Goal: Browse casually

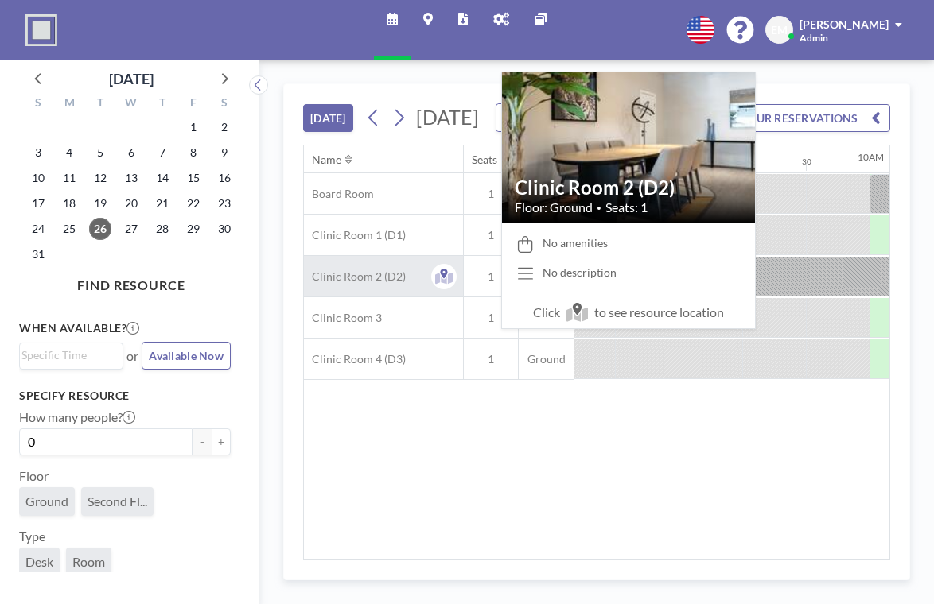
scroll to position [0, 982]
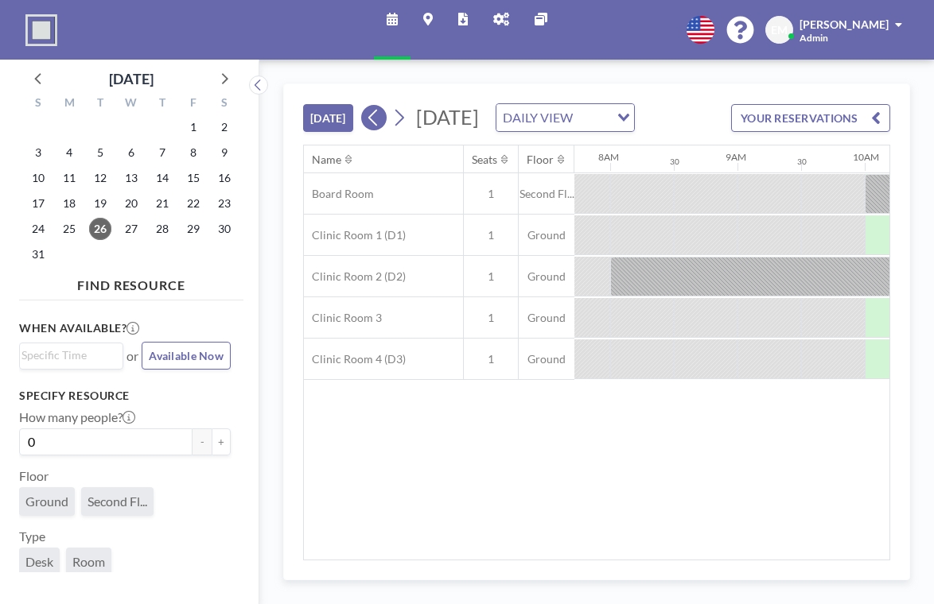
click at [366, 106] on icon at bounding box center [373, 118] width 15 height 24
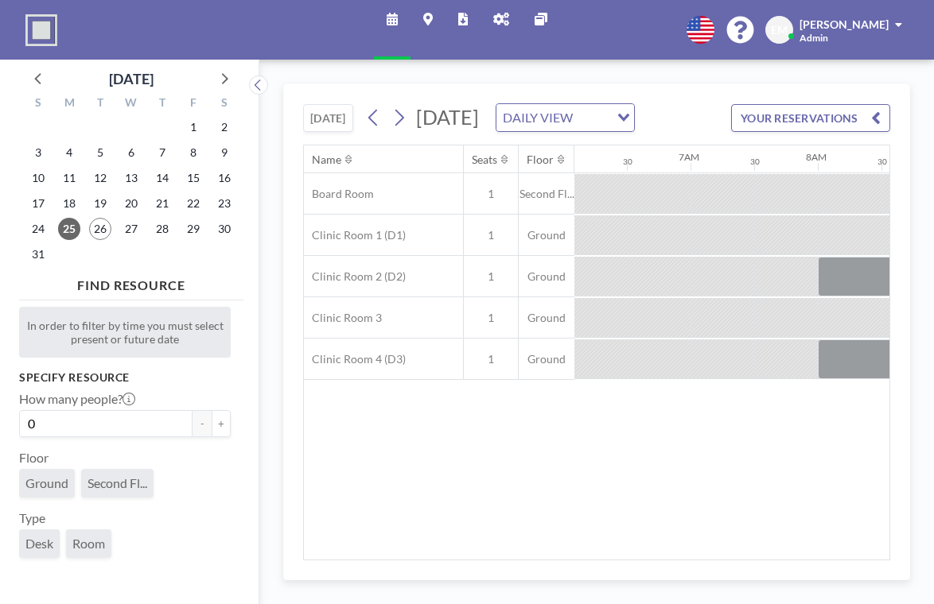
scroll to position [0, 775]
click at [391, 106] on icon at bounding box center [398, 118] width 15 height 24
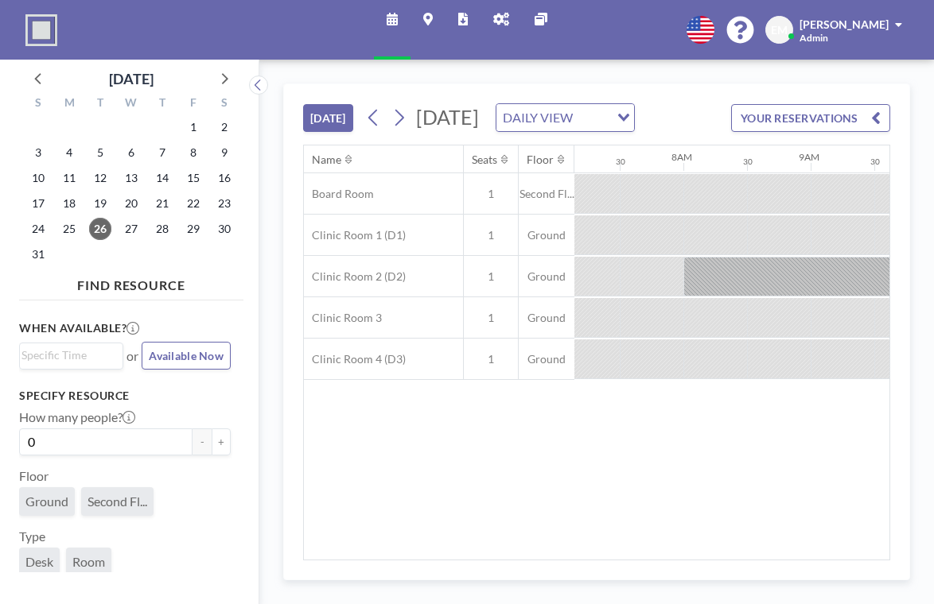
scroll to position [0, 982]
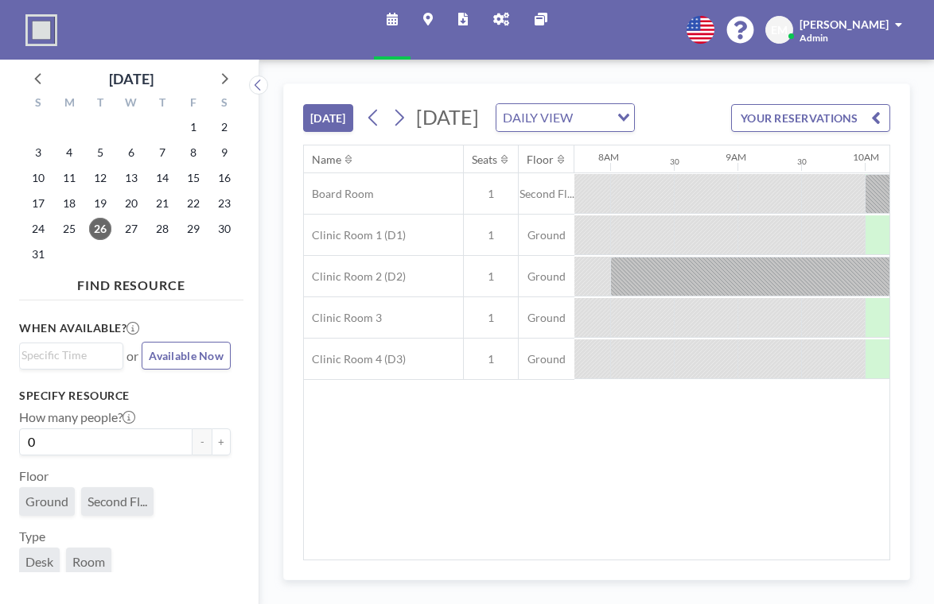
click at [391, 106] on icon at bounding box center [398, 118] width 15 height 24
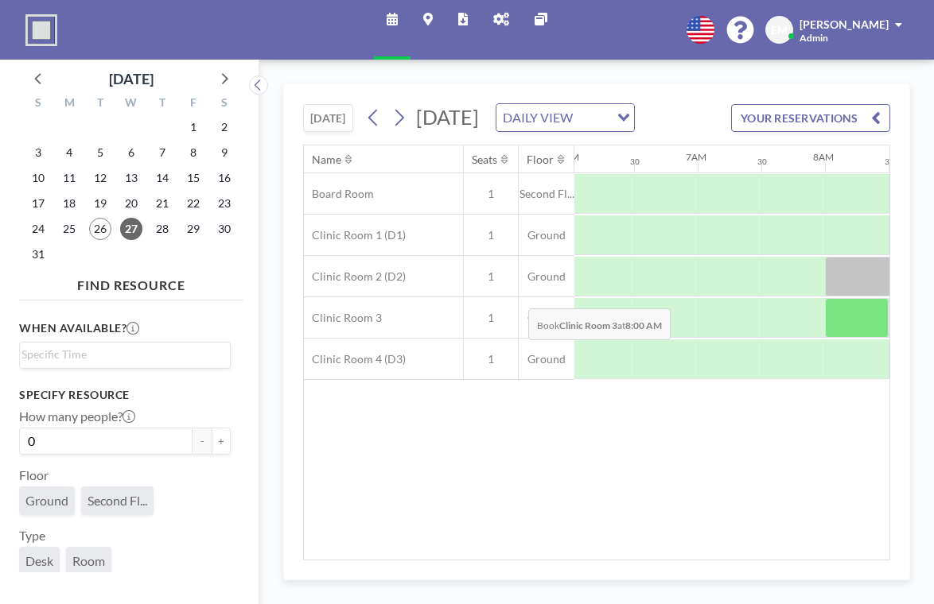
scroll to position [0, 775]
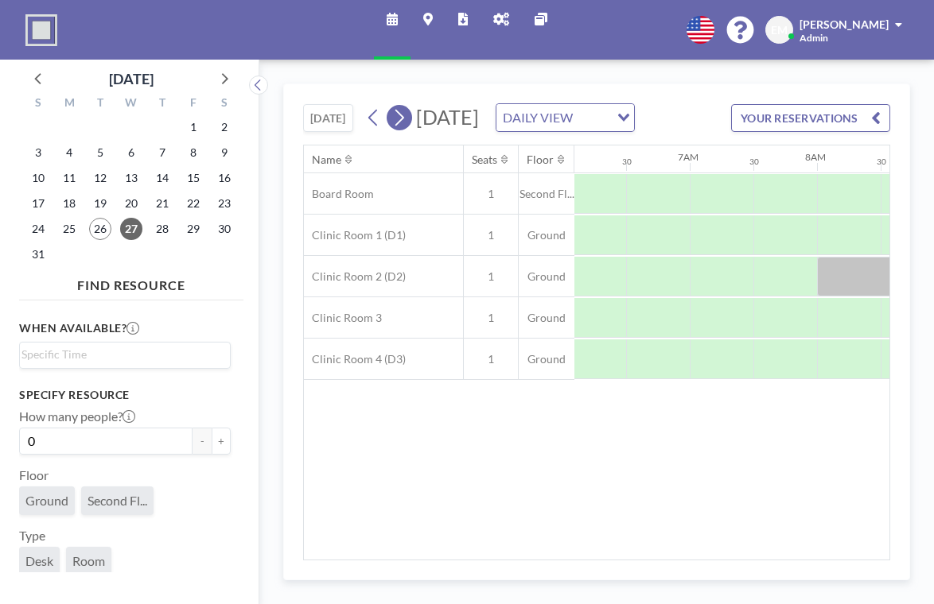
click at [391, 106] on icon at bounding box center [398, 118] width 15 height 24
click at [366, 106] on icon at bounding box center [373, 118] width 15 height 24
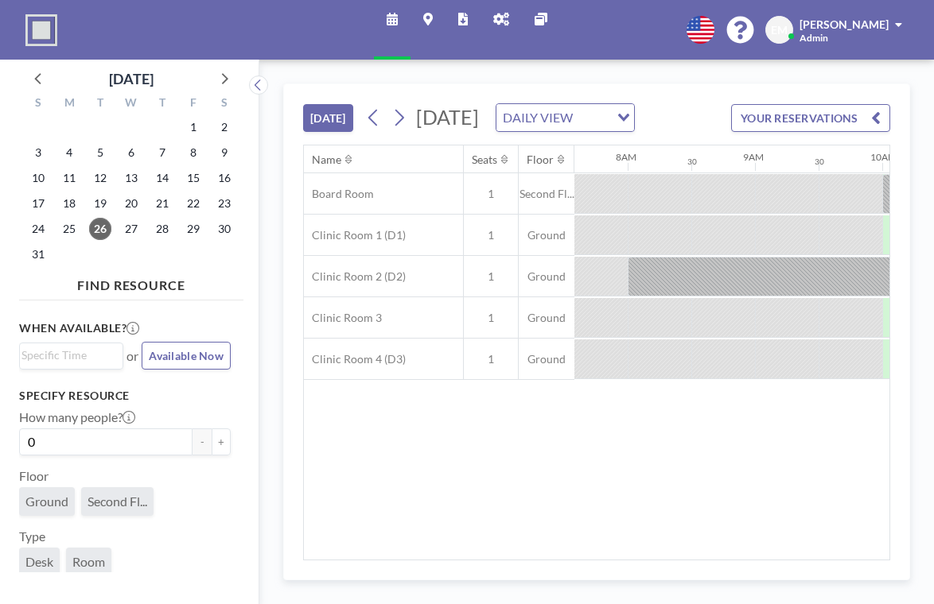
scroll to position [0, 982]
click at [391, 106] on icon at bounding box center [398, 118] width 15 height 24
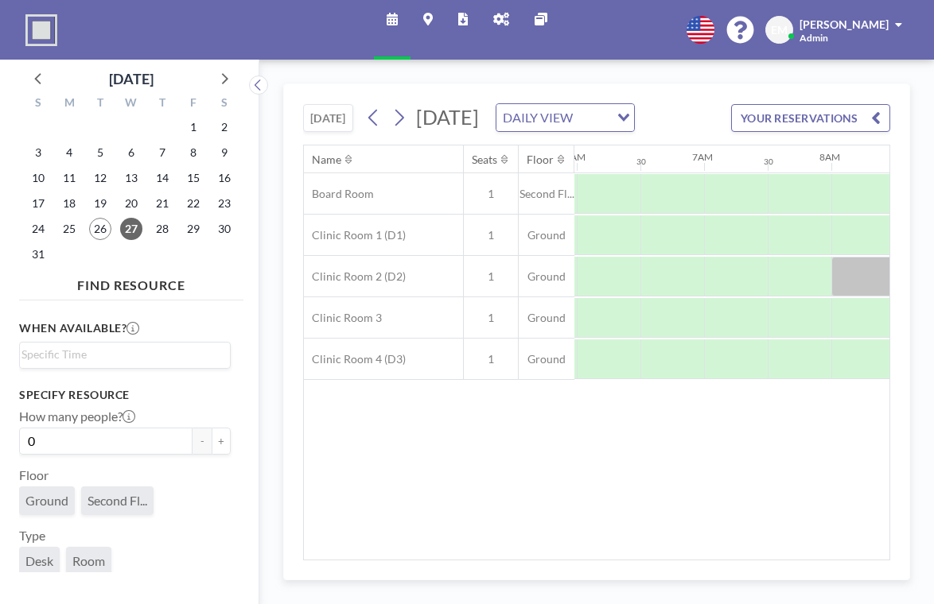
scroll to position [0, 775]
click at [391, 106] on icon at bounding box center [398, 118] width 15 height 24
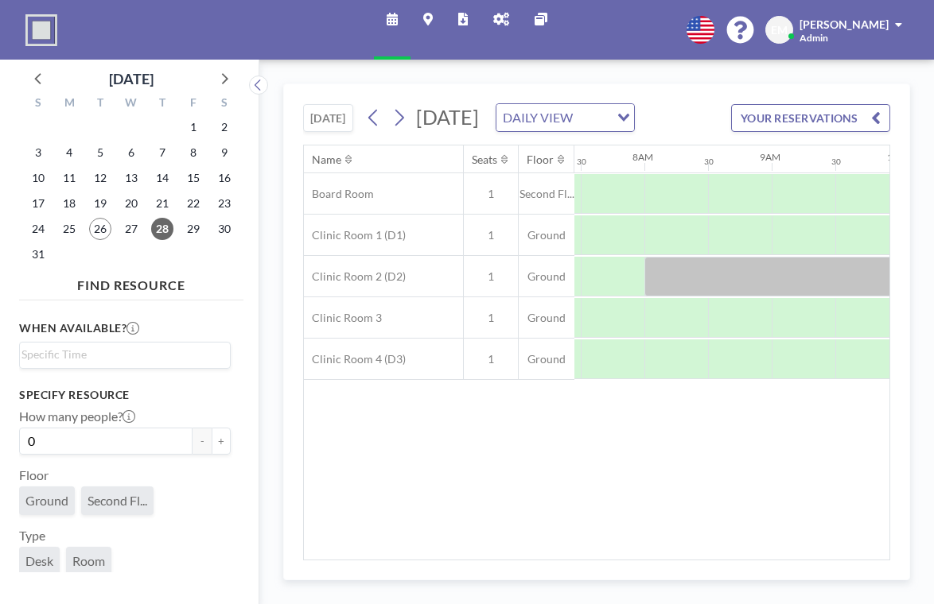
scroll to position [0, 932]
click at [391, 106] on icon at bounding box center [398, 118] width 15 height 24
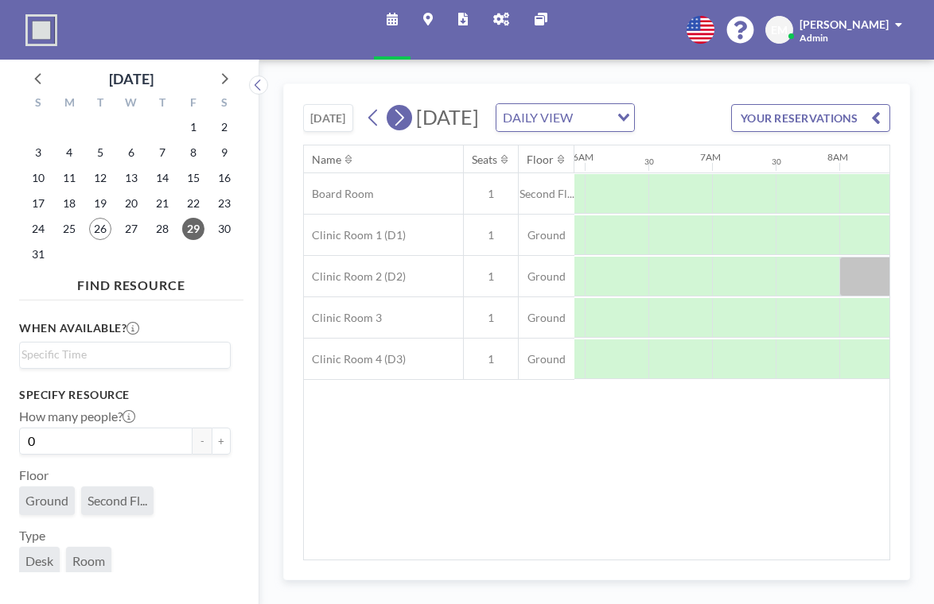
scroll to position [0, 775]
